Goal: Information Seeking & Learning: Find specific fact

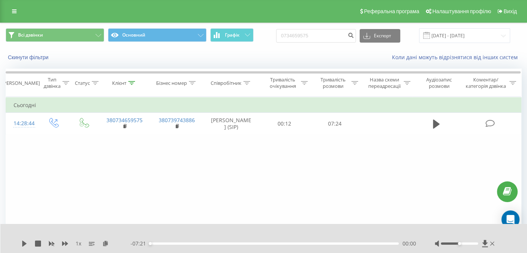
click at [269, 38] on div "Всі дзвінки Основний Графік 0734659575 Експорт .csv .xls .xlsx [DATE] - [DATE]" at bounding box center [264, 35] width 516 height 15
type input "0958117759"
click at [354, 34] on icon "submit" at bounding box center [351, 34] width 6 height 5
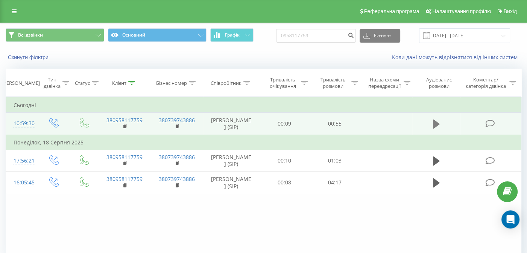
click at [438, 122] on icon at bounding box center [436, 124] width 7 height 11
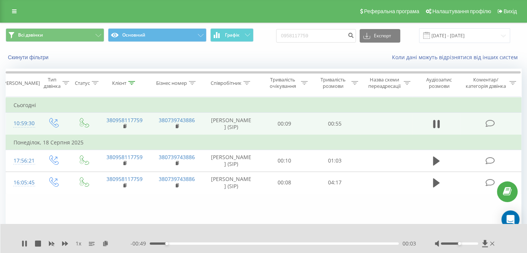
drag, startPoint x: 467, startPoint y: 246, endPoint x: 476, endPoint y: 243, distance: 9.3
click at [476, 243] on div at bounding box center [465, 243] width 61 height 8
drag, startPoint x: 473, startPoint y: 243, endPoint x: 479, endPoint y: 243, distance: 6.4
click at [478, 243] on div at bounding box center [459, 243] width 37 height 2
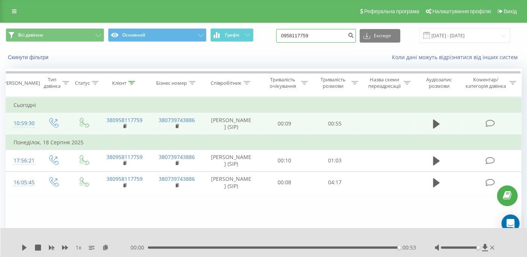
drag, startPoint x: 332, startPoint y: 36, endPoint x: 271, endPoint y: 37, distance: 60.6
click at [271, 37] on div "Всі дзвінки Основний Графік 0958117759 Експорт .csv .xls .xlsx 20.05.2025 - 20.…" at bounding box center [264, 35] width 516 height 15
paste input "79316038"
type input "0979316038"
click at [354, 34] on icon "submit" at bounding box center [351, 34] width 6 height 5
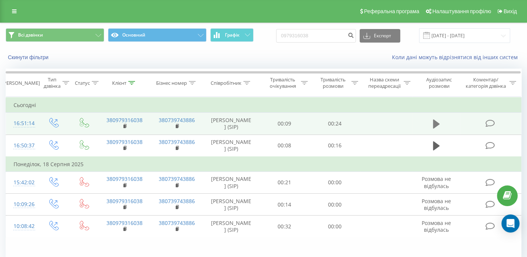
click at [439, 123] on icon at bounding box center [436, 123] width 7 height 9
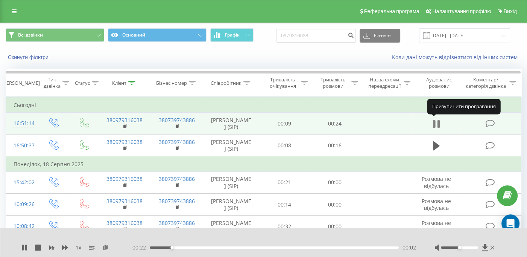
click at [436, 121] on icon at bounding box center [436, 124] width 7 height 11
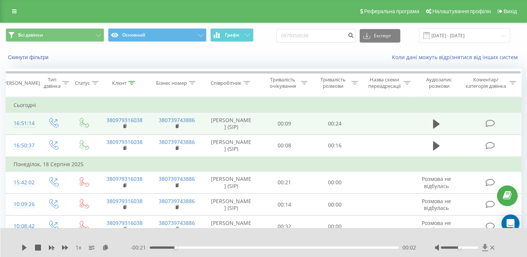
click at [485, 245] on icon at bounding box center [485, 246] width 6 height 7
click at [483, 246] on icon at bounding box center [485, 246] width 6 height 7
drag, startPoint x: 326, startPoint y: 38, endPoint x: 272, endPoint y: 37, distance: 53.8
click at [272, 37] on div "Всі дзвінки Основний Графік 0979316038 Експорт .csv .xls .xlsx 20.05.2025 - 20.…" at bounding box center [264, 35] width 516 height 15
paste input "68) 101-69-9"
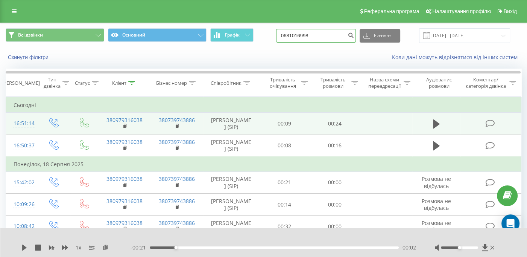
type input "0681016998"
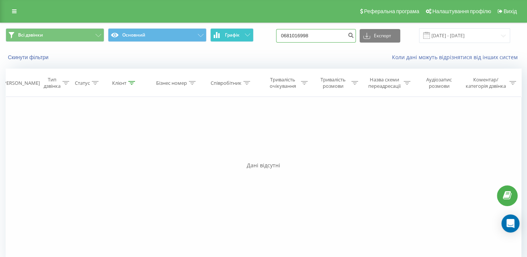
drag, startPoint x: 327, startPoint y: 33, endPoint x: 235, endPoint y: 33, distance: 91.8
click at [245, 33] on div "Всі дзвінки Основний Графік 0681016998 Експорт .csv .xls .xlsx 20.05.2025 - 20.…" at bounding box center [264, 35] width 516 height 15
paste input "734659575"
type input "0734659575"
click at [354, 33] on button "submit" at bounding box center [351, 36] width 10 height 14
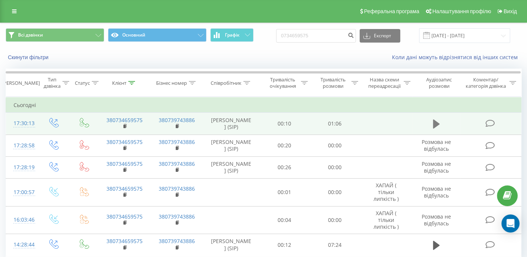
click at [437, 125] on icon at bounding box center [436, 123] width 7 height 9
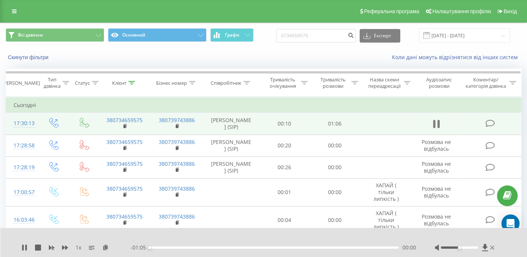
click at [438, 122] on icon at bounding box center [436, 124] width 7 height 11
click at [485, 243] on icon at bounding box center [485, 246] width 6 height 7
click at [438, 121] on icon at bounding box center [436, 124] width 7 height 11
click at [438, 121] on icon at bounding box center [439, 124] width 2 height 8
click at [487, 246] on icon at bounding box center [485, 246] width 6 height 7
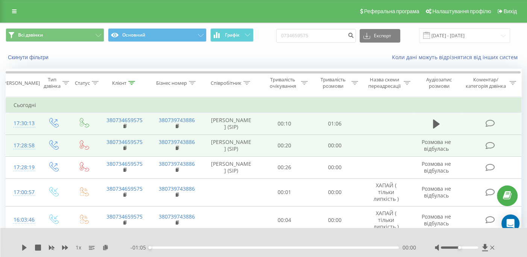
click at [462, 137] on td at bounding box center [491, 145] width 61 height 22
